Goal: Entertainment & Leisure: Consume media (video, audio)

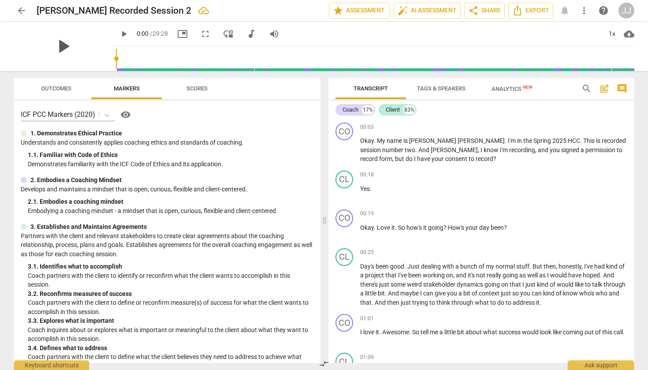
click at [62, 45] on span "play_arrow" at bounding box center [63, 46] width 23 height 23
click at [119, 34] on span "pause" at bounding box center [124, 34] width 11 height 11
click at [119, 32] on span "play_arrow" at bounding box center [124, 34] width 11 height 11
click at [119, 32] on span "pause" at bounding box center [124, 34] width 11 height 11
click at [119, 32] on span "play_arrow" at bounding box center [124, 34] width 11 height 11
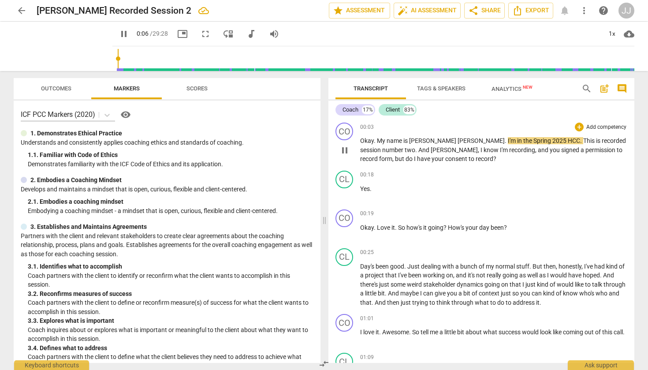
click at [457, 141] on span "[PERSON_NAME]" at bounding box center [480, 140] width 47 height 7
click at [119, 33] on span "pause" at bounding box center [124, 34] width 11 height 11
click at [457, 142] on span "[PERSON_NAME]" at bounding box center [480, 140] width 47 height 7
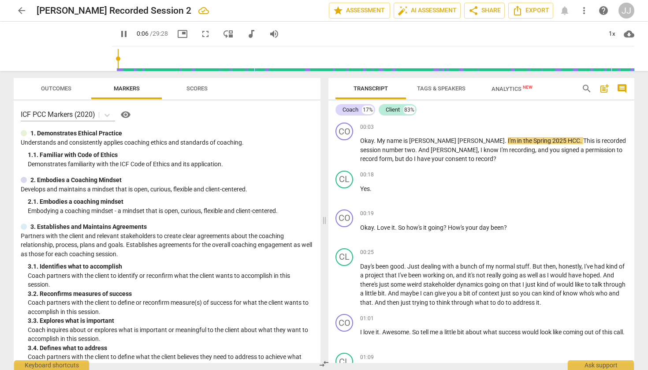
click at [119, 33] on span "pause" at bounding box center [124, 34] width 11 height 11
type input "6"
click at [457, 143] on span "[PERSON_NAME]" at bounding box center [480, 140] width 47 height 7
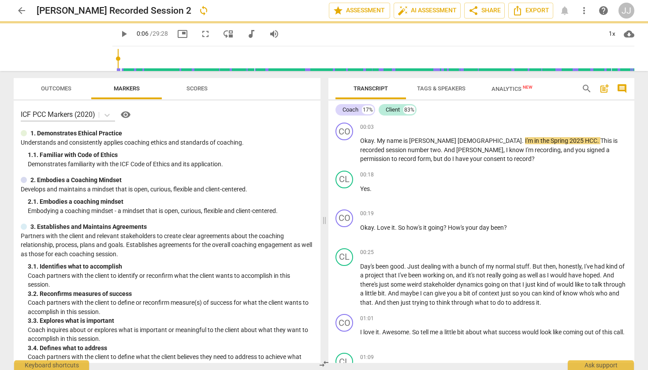
click at [119, 32] on span "play_arrow" at bounding box center [124, 34] width 11 height 11
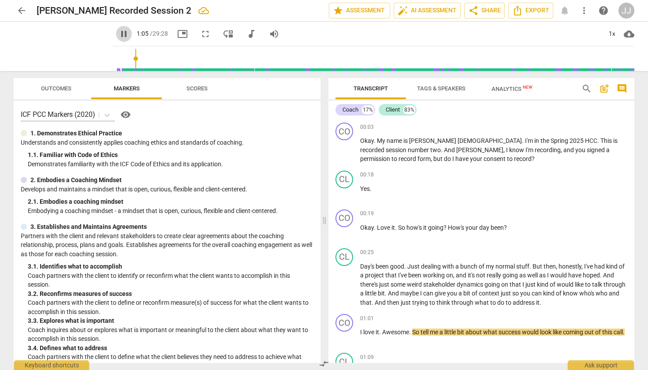
click at [119, 32] on span "pause" at bounding box center [124, 34] width 11 height 11
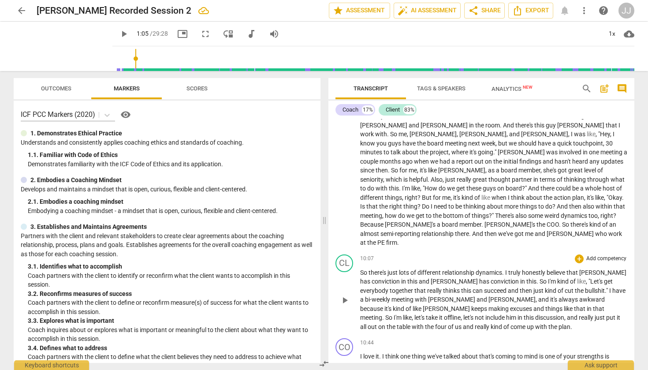
scroll to position [1450, 0]
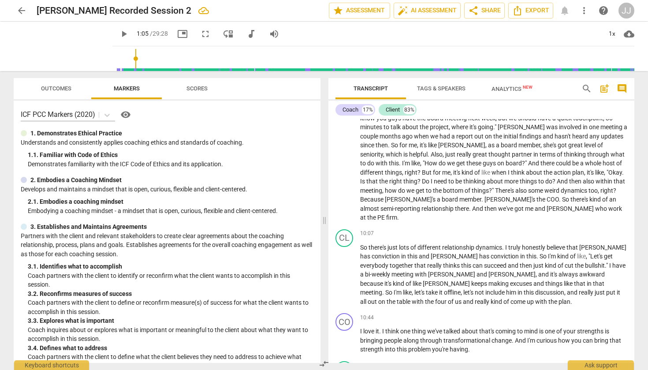
click at [119, 34] on span "play_arrow" at bounding box center [124, 34] width 11 height 11
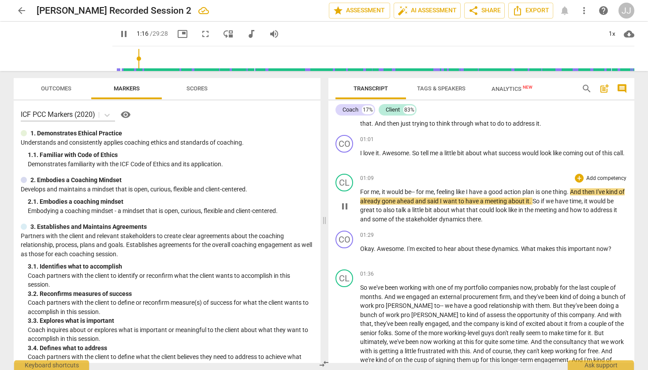
scroll to position [178, 0]
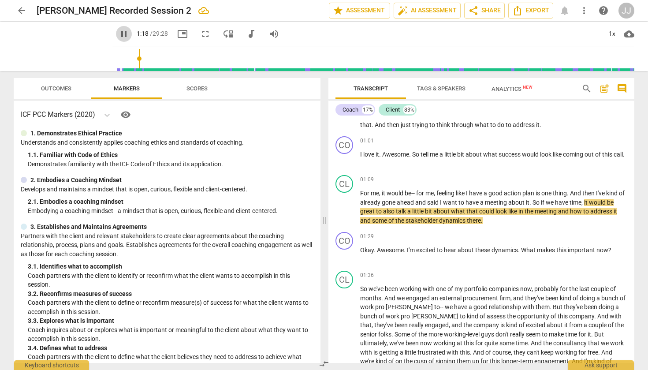
click at [119, 34] on span "pause" at bounding box center [124, 34] width 11 height 11
click at [119, 34] on span "play_arrow" at bounding box center [124, 34] width 11 height 11
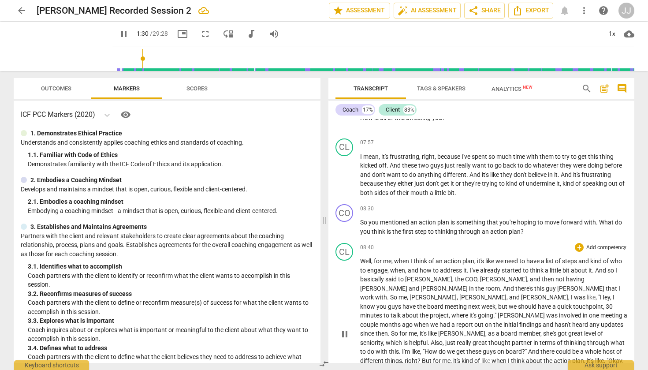
scroll to position [1267, 0]
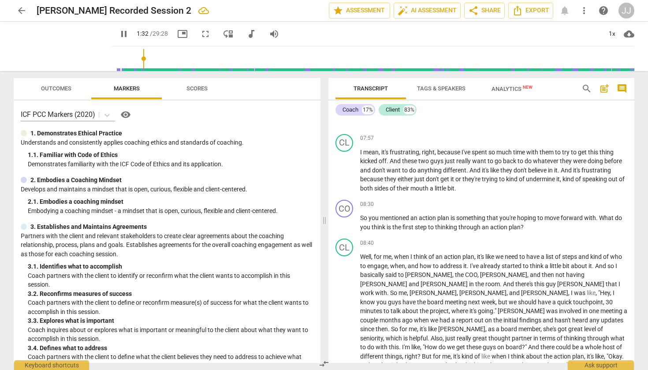
click at [119, 33] on span "pause" at bounding box center [124, 34] width 11 height 11
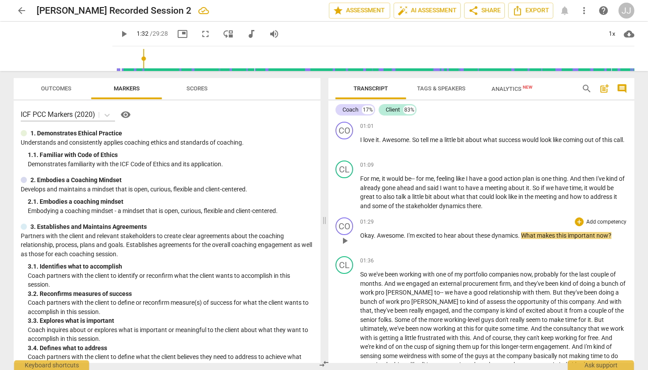
scroll to position [191, 0]
click at [119, 33] on span "play_arrow" at bounding box center [124, 34] width 11 height 11
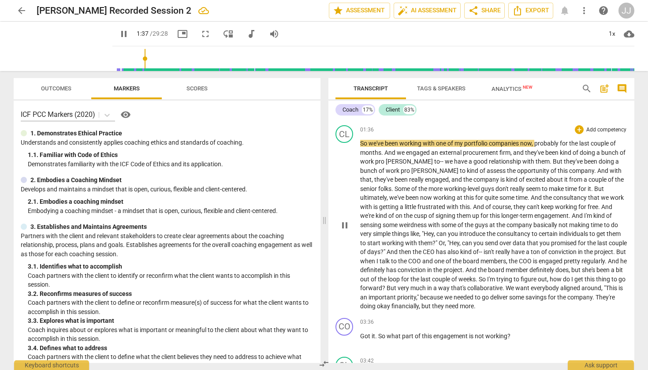
scroll to position [328, 0]
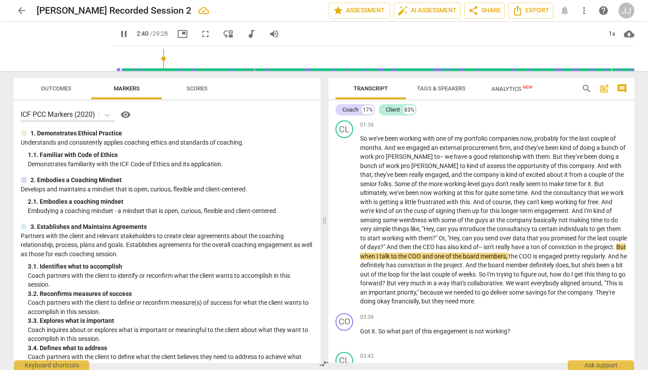
click at [200, 38] on span "fullscreen" at bounding box center [205, 34] width 11 height 11
click at [175, 37] on span "picture_in_picture" at bounding box center [183, 34] width 16 height 11
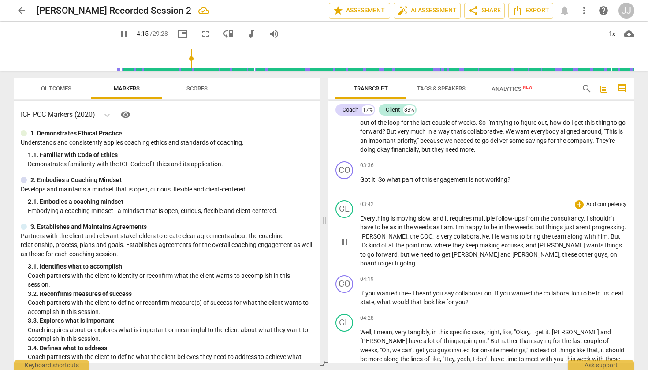
scroll to position [481, 0]
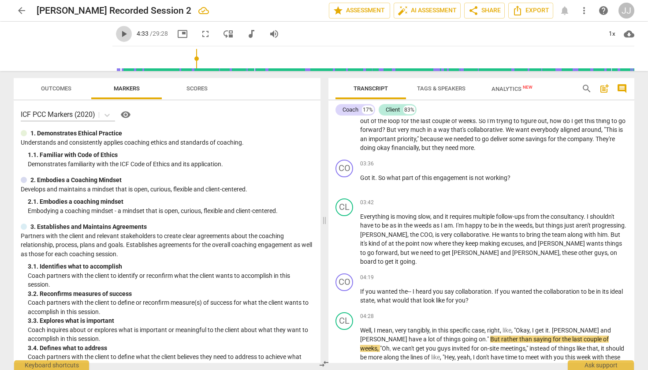
click at [119, 35] on span "play_arrow" at bounding box center [124, 34] width 11 height 11
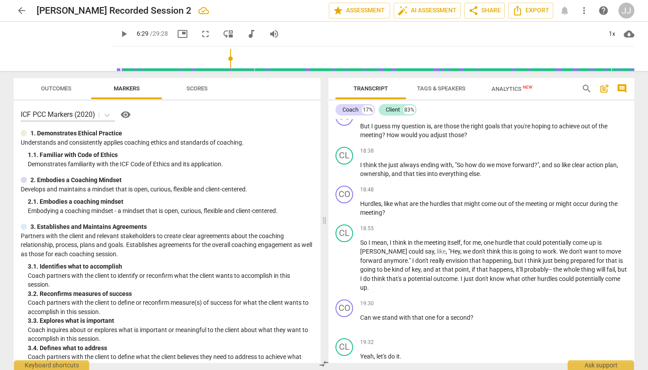
scroll to position [2727, 0]
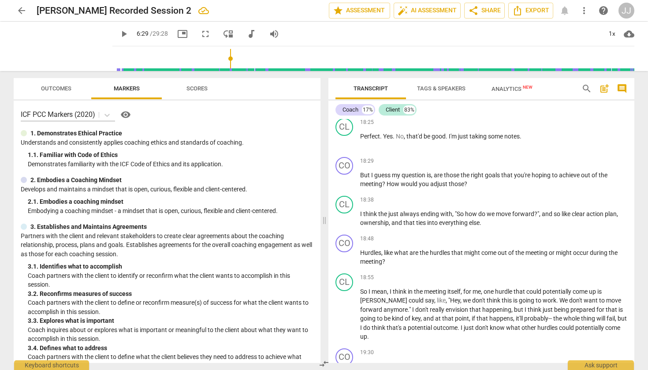
click at [119, 33] on span "play_arrow" at bounding box center [124, 34] width 11 height 11
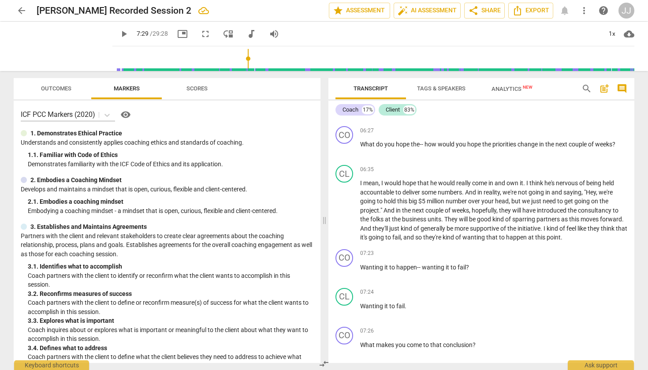
click at [119, 37] on span "play_arrow" at bounding box center [124, 34] width 11 height 11
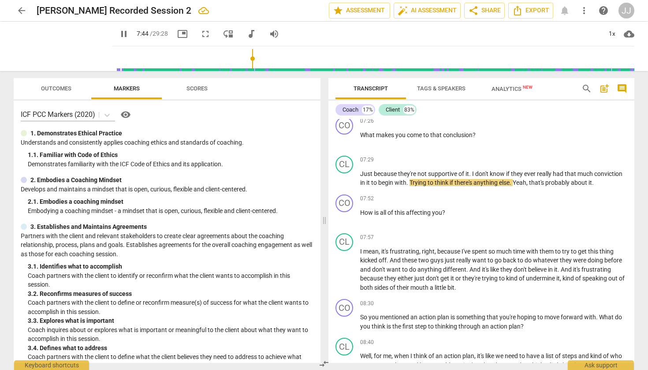
scroll to position [1181, 0]
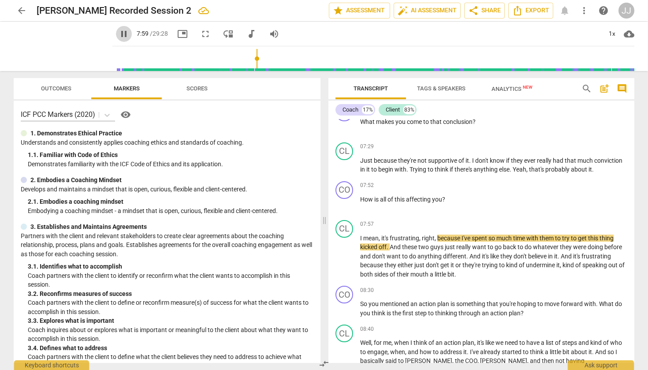
click at [119, 37] on span "pause" at bounding box center [124, 34] width 11 height 11
click at [119, 34] on span "play_arrow" at bounding box center [124, 34] width 11 height 11
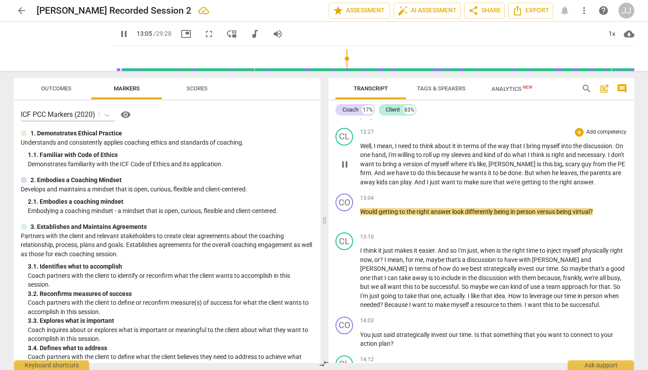
scroll to position [1857, 0]
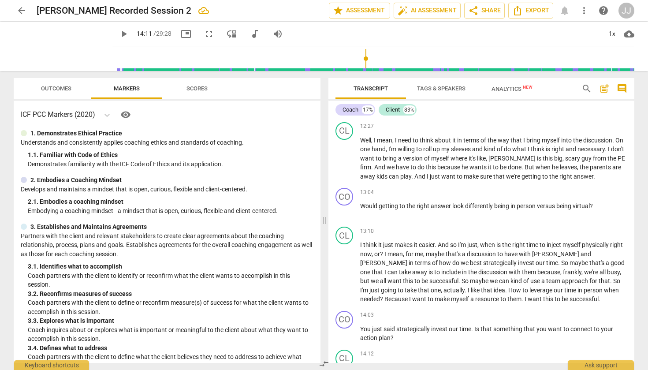
click at [119, 34] on span "play_arrow" at bounding box center [124, 34] width 11 height 11
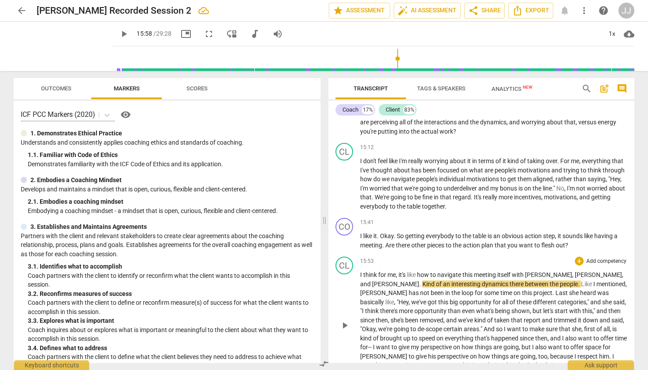
scroll to position [2281, 0]
click at [119, 34] on span "play_arrow" at bounding box center [124, 34] width 11 height 11
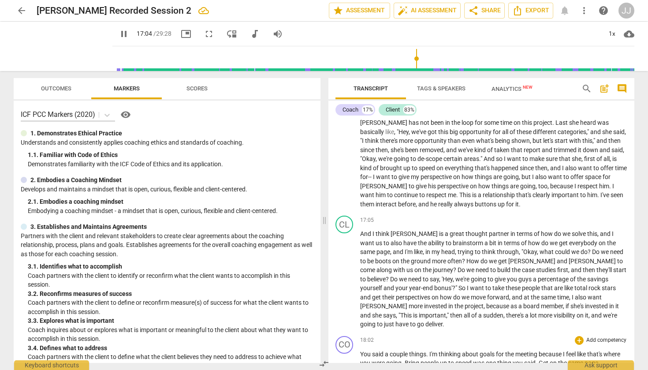
scroll to position [2453, 0]
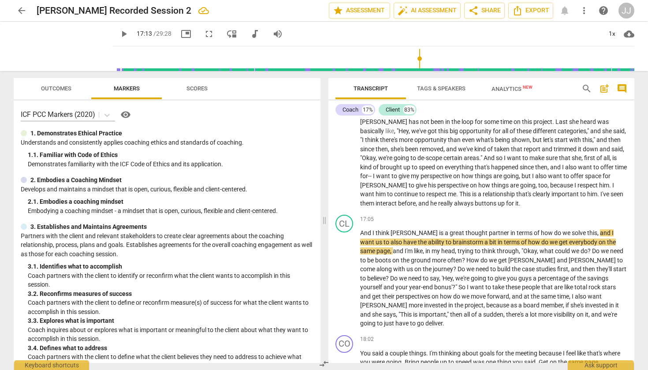
type input "1034"
